Goal: Check status: Check status

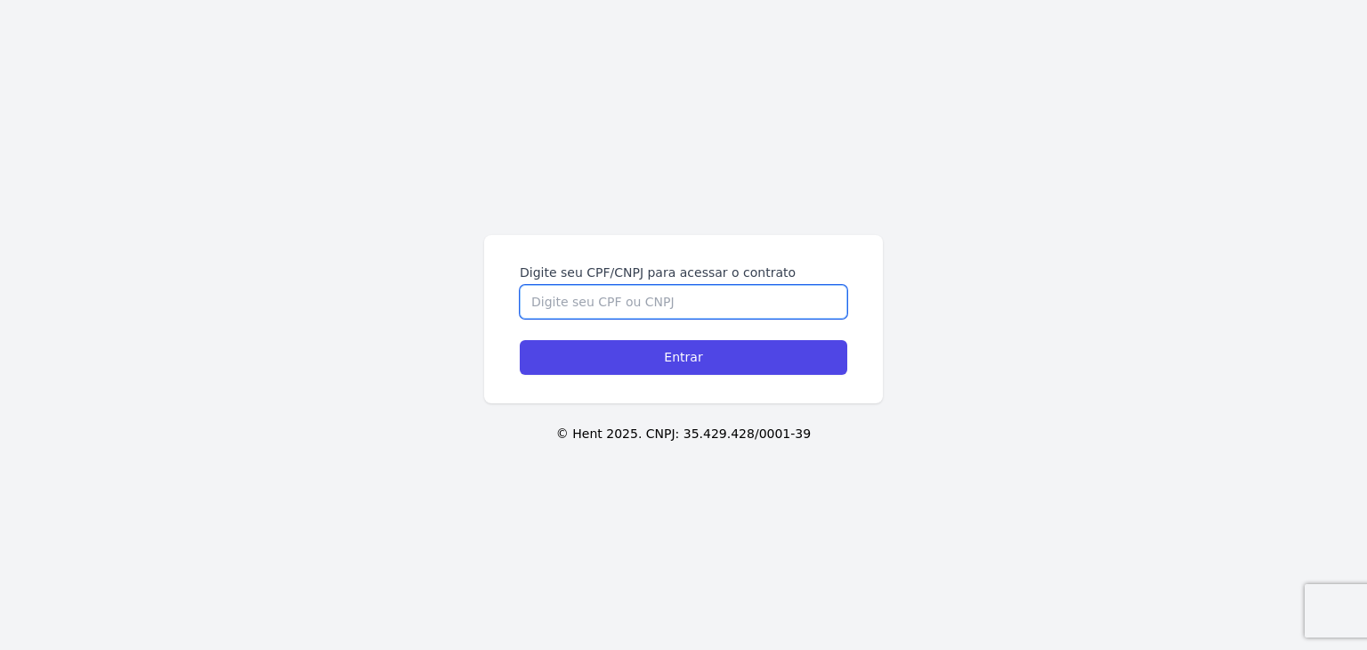
click at [790, 300] on input "Digite seu CPF/CNPJ para acessar o contrato" at bounding box center [683, 302] width 327 height 34
paste input "471.126.448-52"
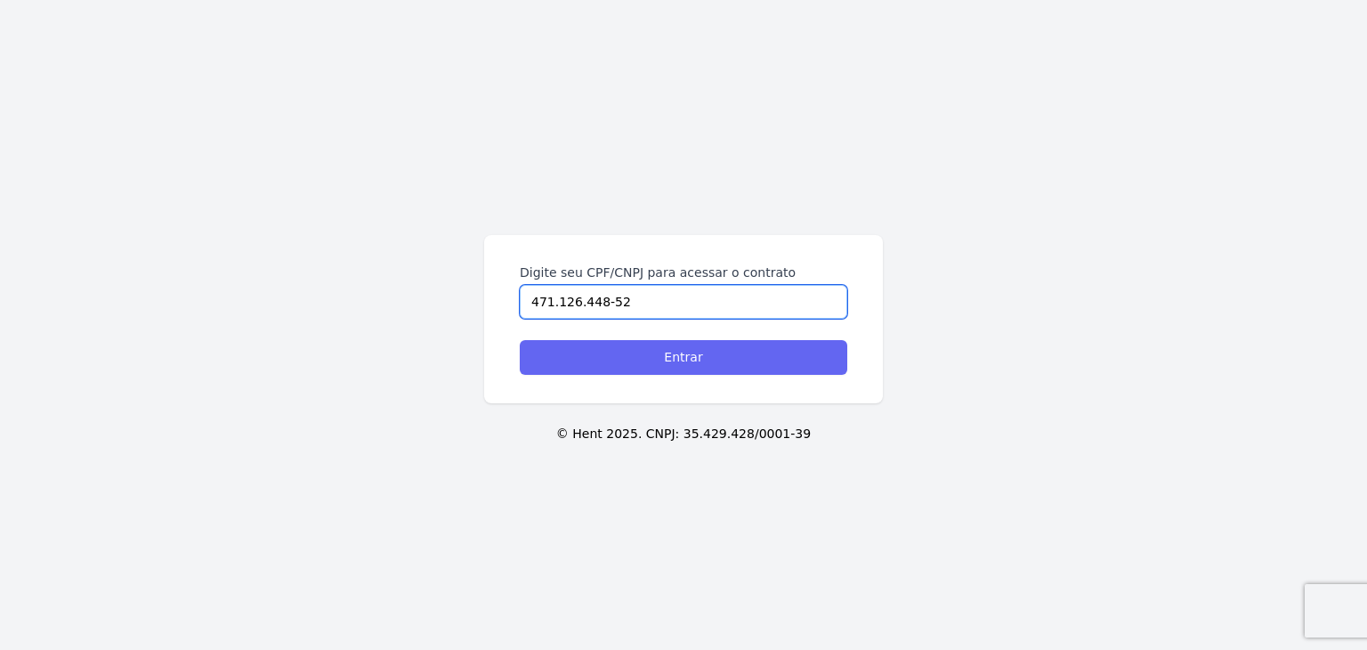
type input "471.126.448-52"
click at [749, 347] on input "Entrar" at bounding box center [683, 357] width 327 height 35
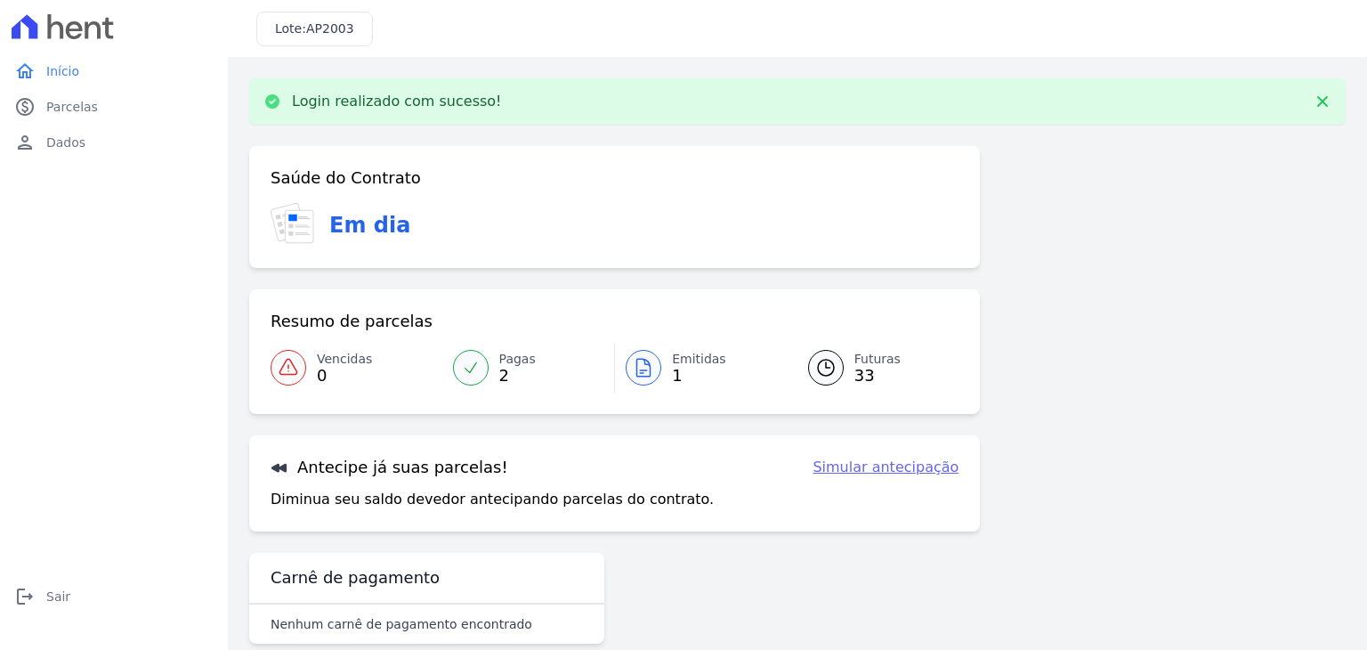
click at [641, 368] on icon at bounding box center [643, 367] width 21 height 21
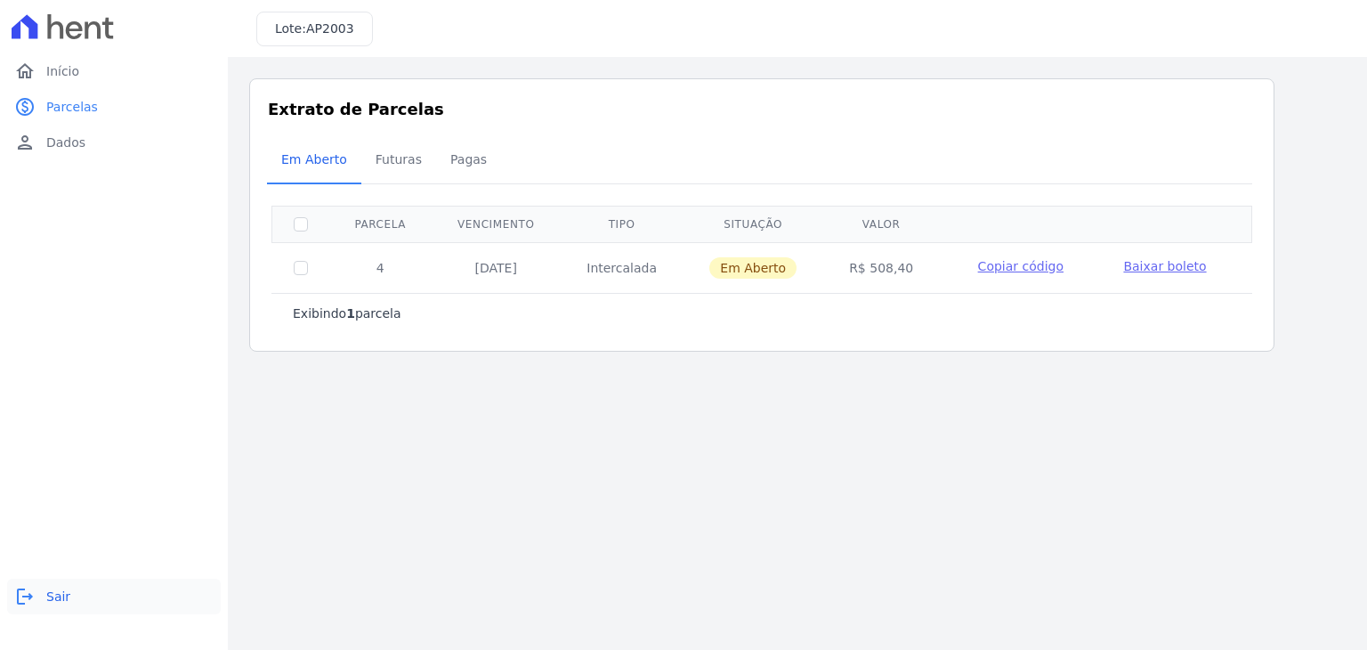
click at [49, 589] on span "Sair" at bounding box center [58, 596] width 24 height 18
